Goal: Transaction & Acquisition: Purchase product/service

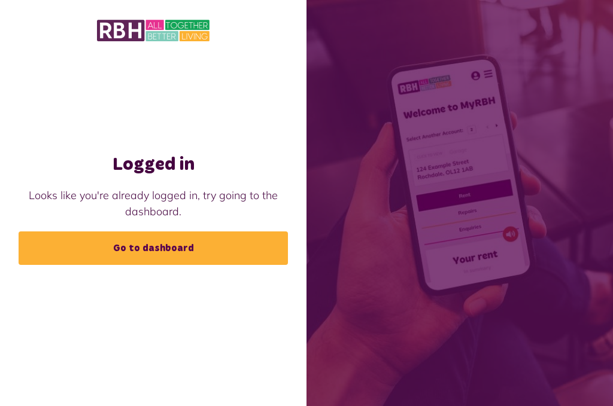
click at [177, 260] on link "Go to dashboard" at bounding box center [153, 249] width 269 height 34
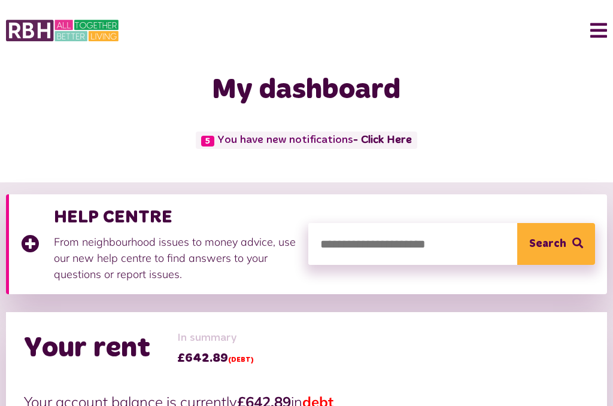
click at [390, 138] on link "- Click Here" at bounding box center [382, 140] width 59 height 11
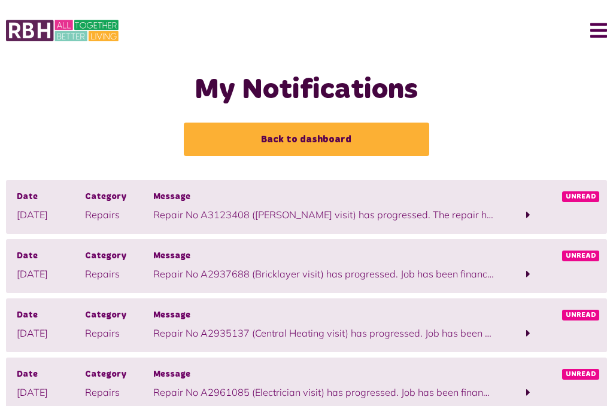
click at [305, 135] on link "Back to dashboard" at bounding box center [306, 140] width 245 height 34
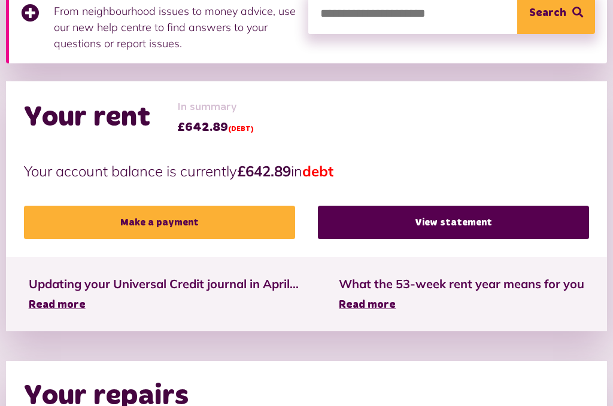
scroll to position [232, 0]
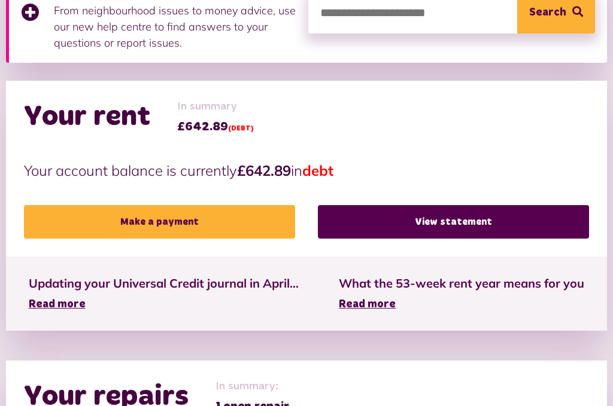
click at [175, 225] on link "Make a payment" at bounding box center [159, 222] width 271 height 34
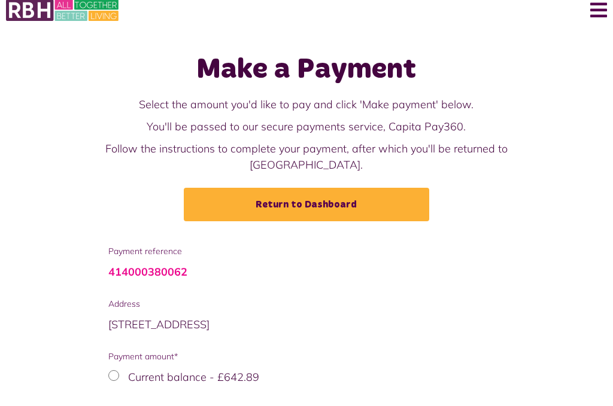
scroll to position [62, 0]
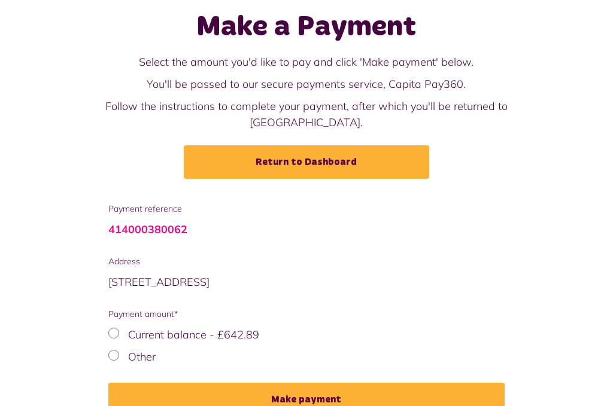
click at [304, 384] on button "Make payment" at bounding box center [306, 401] width 397 height 34
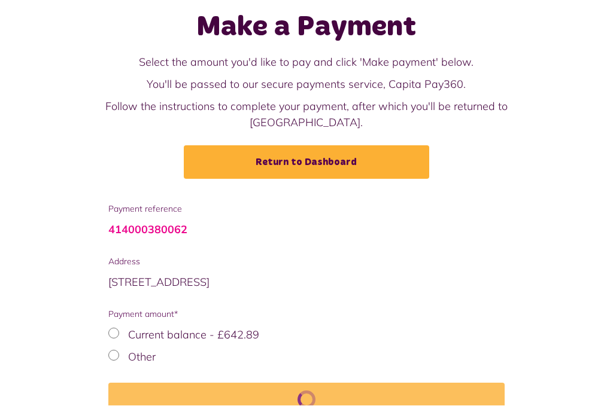
scroll to position [86, 0]
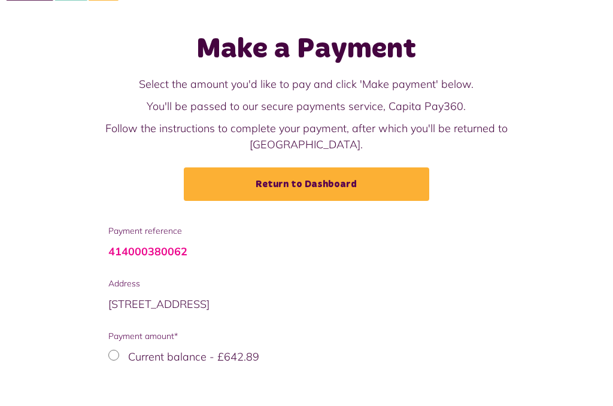
scroll to position [62, 0]
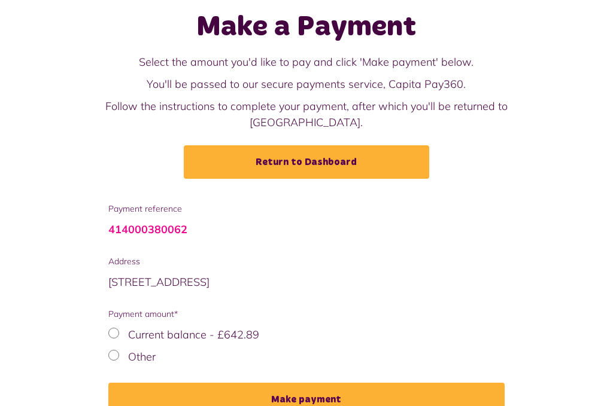
click at [306, 146] on link "Return to Dashboard" at bounding box center [306, 163] width 245 height 34
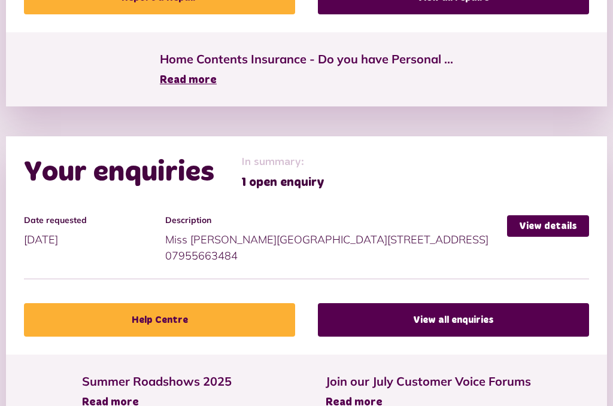
scroll to position [802, 0]
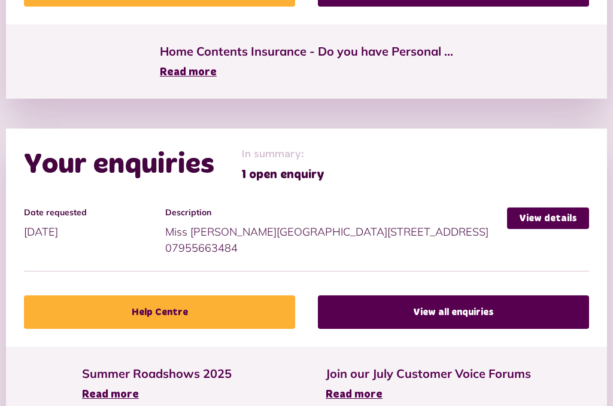
click at [536, 214] on link "View details" at bounding box center [548, 219] width 82 height 22
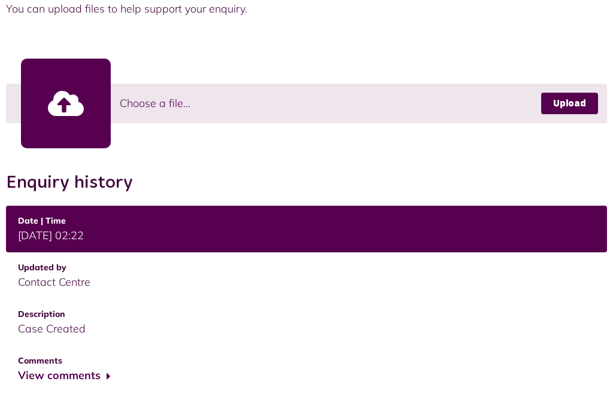
scroll to position [415, 0]
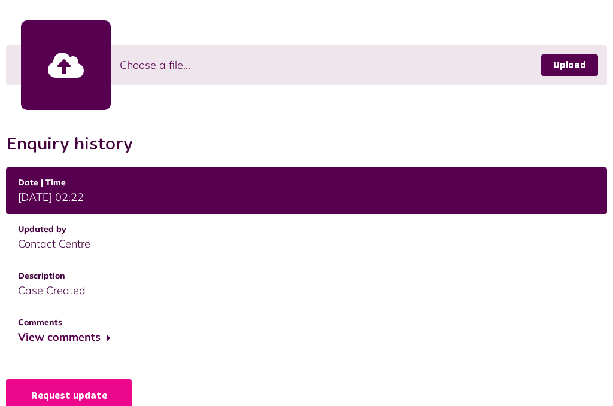
click at [89, 338] on button "View comments" at bounding box center [64, 338] width 93 height 17
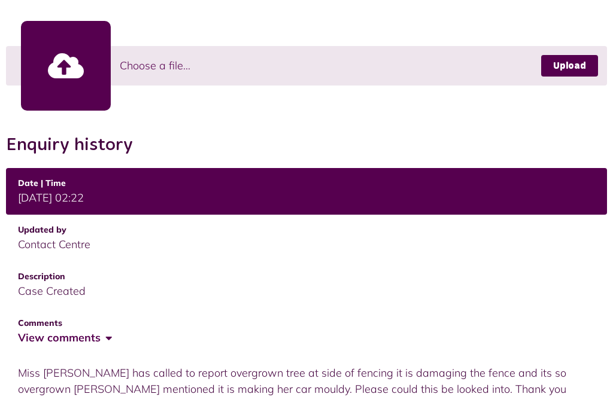
scroll to position [466, 0]
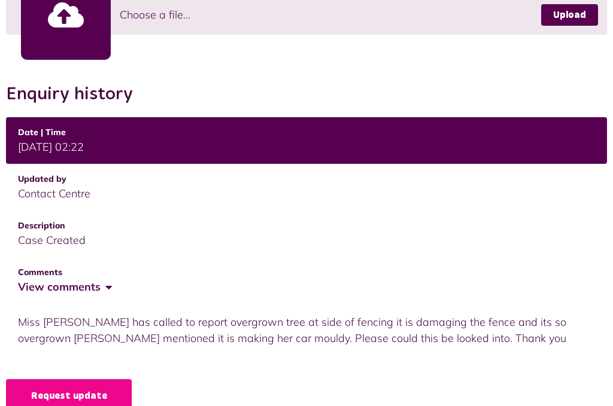
click at [101, 395] on link "Request update" at bounding box center [69, 397] width 126 height 34
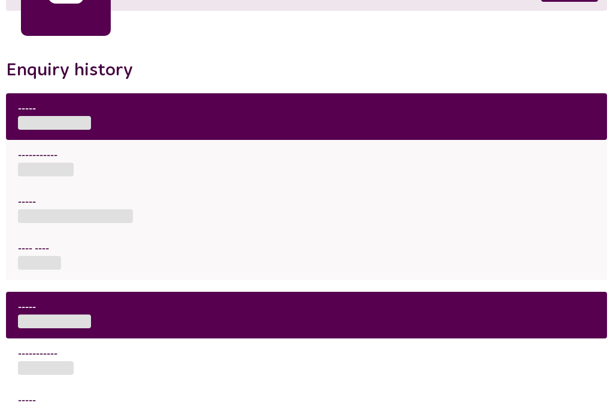
scroll to position [439, 0]
